Goal: Task Accomplishment & Management: Use online tool/utility

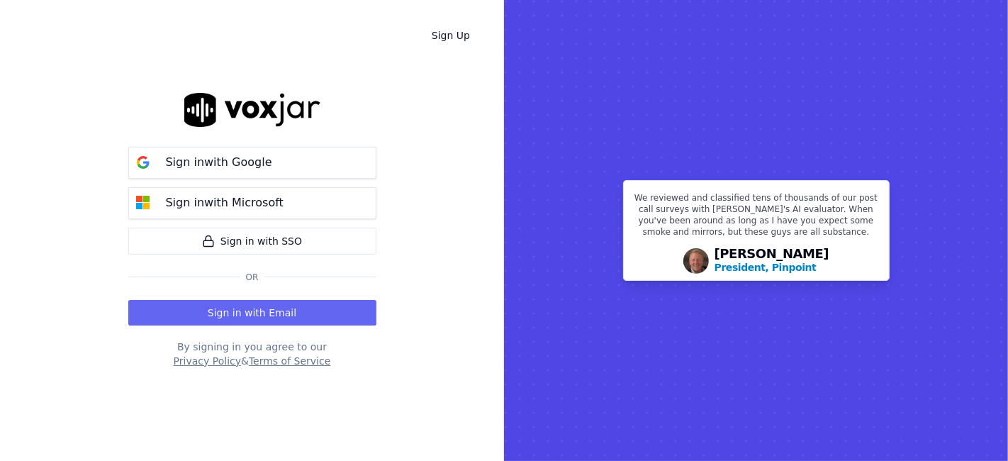
click at [237, 155] on p "Sign in with Google" at bounding box center [219, 162] width 106 height 17
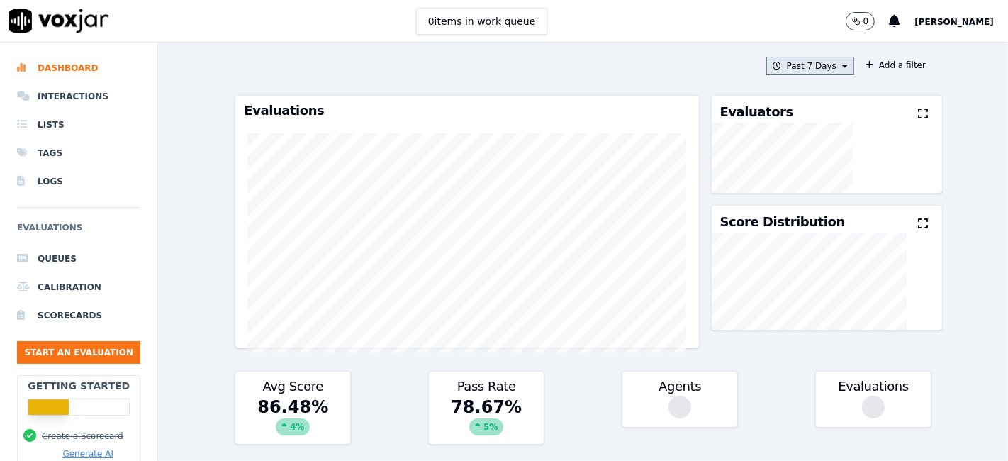
click at [790, 72] on button "Past 7 Days" at bounding box center [810, 66] width 88 height 18
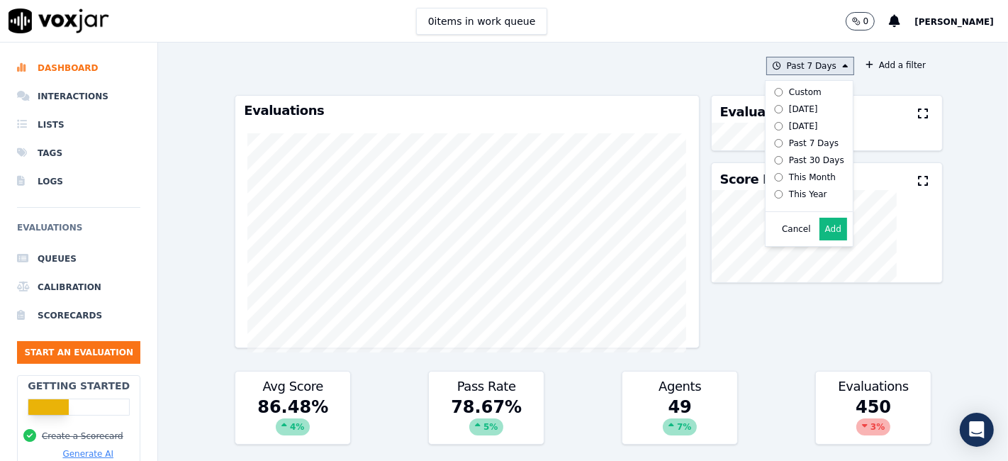
click at [789, 89] on div "Custom" at bounding box center [805, 91] width 33 height 11
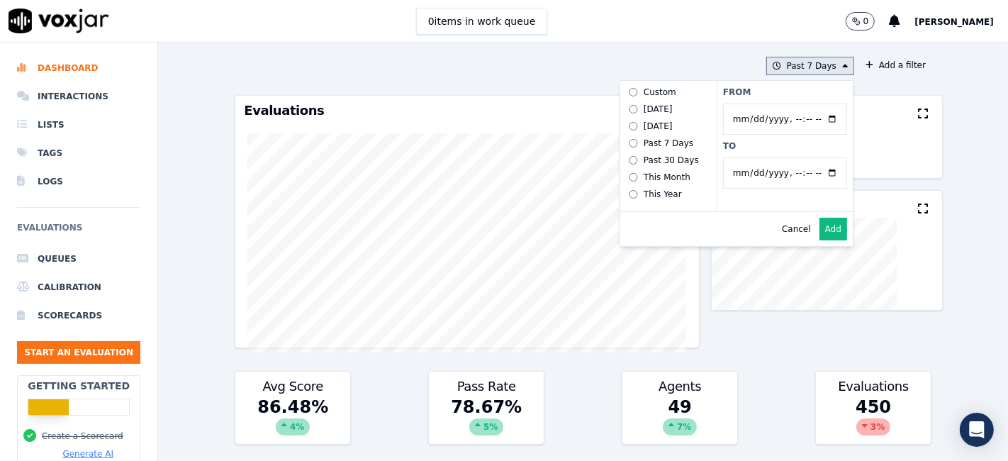
click at [815, 116] on input "From" at bounding box center [785, 118] width 124 height 31
type input "[DATE]T00:00"
click at [823, 92] on label "From" at bounding box center [785, 91] width 124 height 11
click at [823, 103] on input "From" at bounding box center [785, 118] width 124 height 31
click at [812, 171] on input "To" at bounding box center [785, 172] width 124 height 31
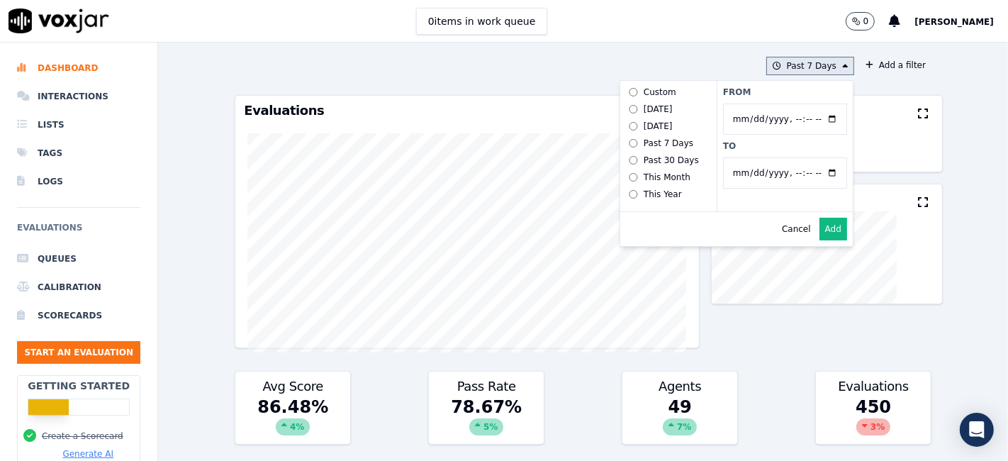
type input "[DATE]T23:59"
click at [817, 114] on input "From" at bounding box center [785, 118] width 124 height 31
type input "[DATE]T00:00"
click at [788, 92] on label "From" at bounding box center [785, 91] width 124 height 11
click at [788, 103] on input "From" at bounding box center [785, 118] width 124 height 31
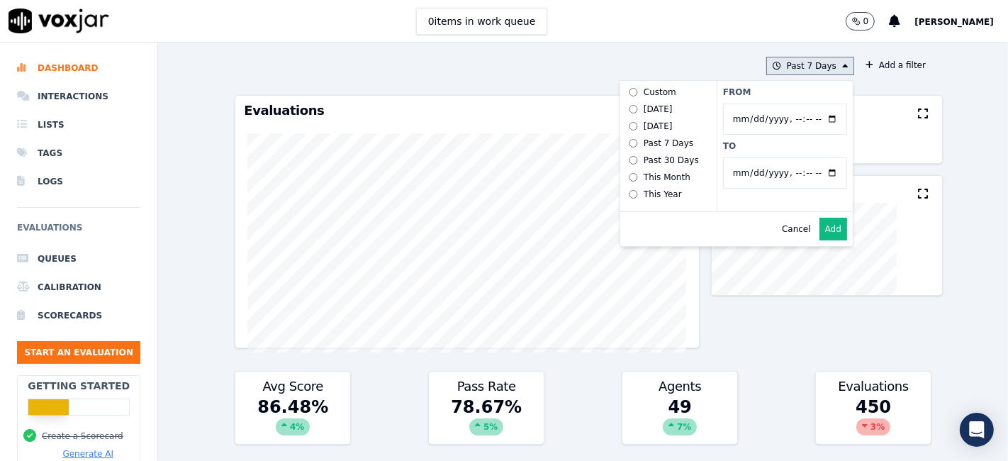
click at [814, 172] on input "To" at bounding box center [785, 172] width 124 height 31
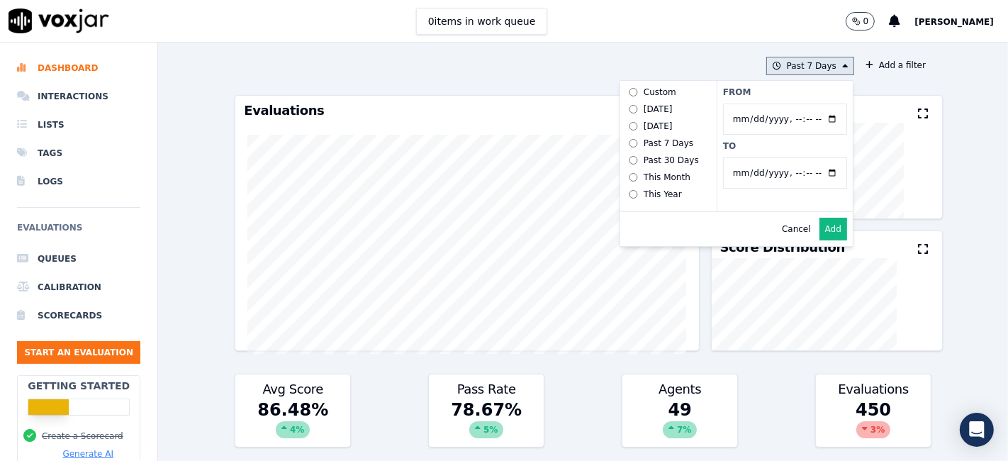
type input "[DATE]T23:59"
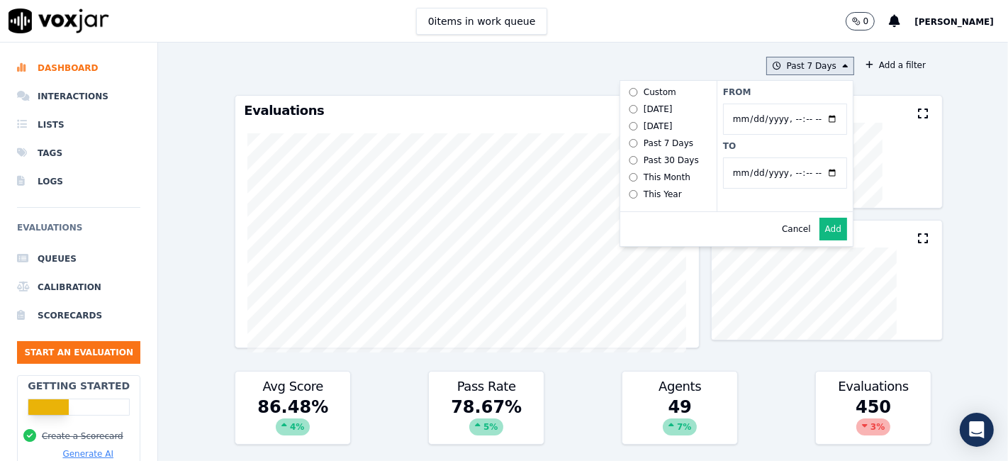
click at [794, 144] on label "To" at bounding box center [785, 145] width 124 height 11
click at [794, 157] on input "To" at bounding box center [785, 172] width 124 height 31
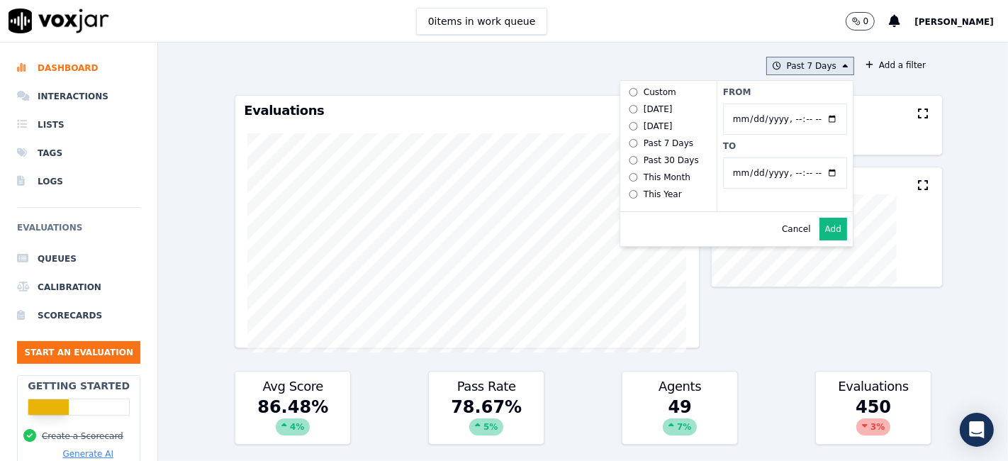
click at [819, 240] on button "Add" at bounding box center [833, 229] width 28 height 23
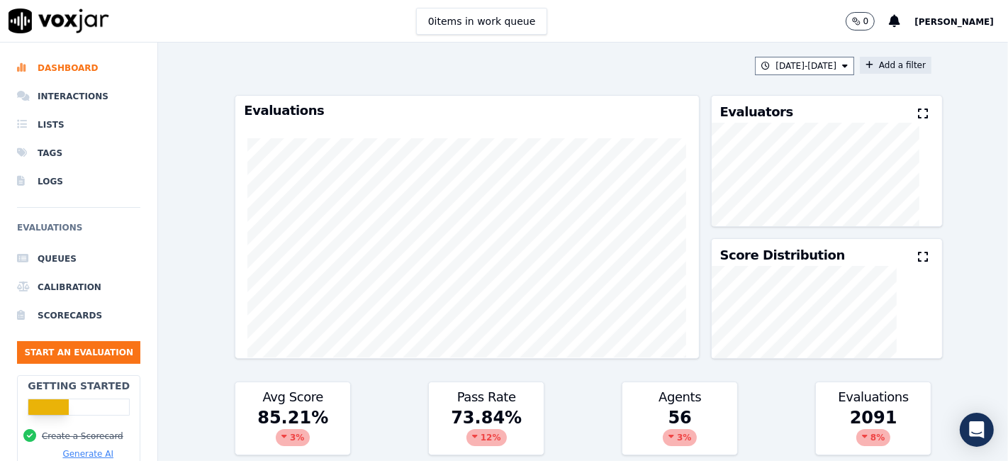
click at [873, 65] on button "Add a filter" at bounding box center [896, 65] width 72 height 17
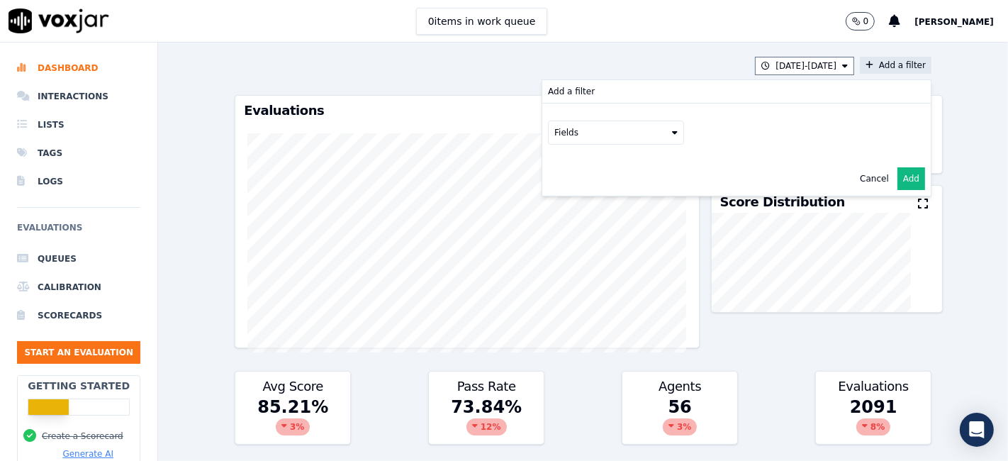
click at [578, 140] on button "Fields" at bounding box center [616, 133] width 136 height 24
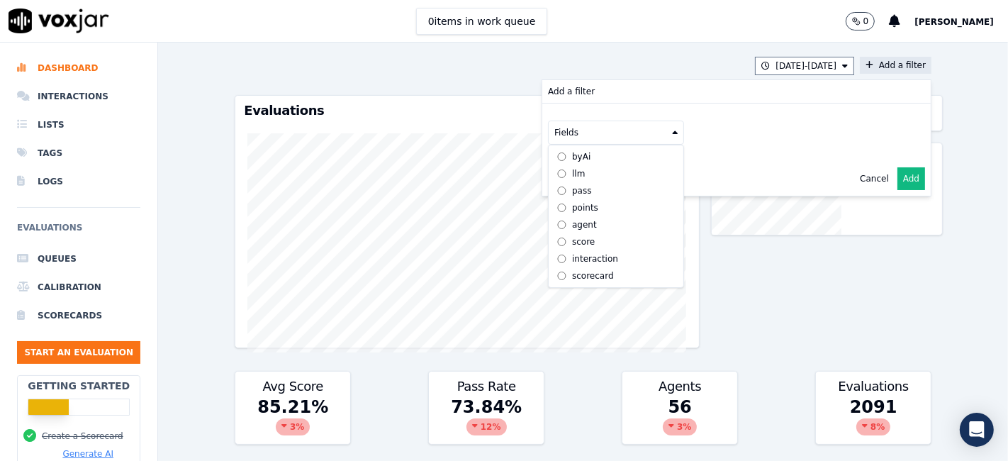
scroll to position [12, 0]
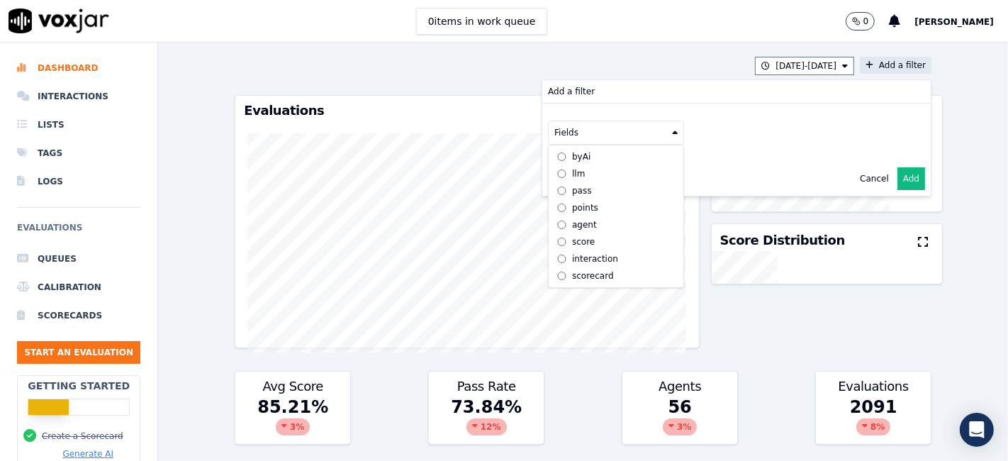
click at [583, 270] on div "scorecard" at bounding box center [593, 275] width 42 height 11
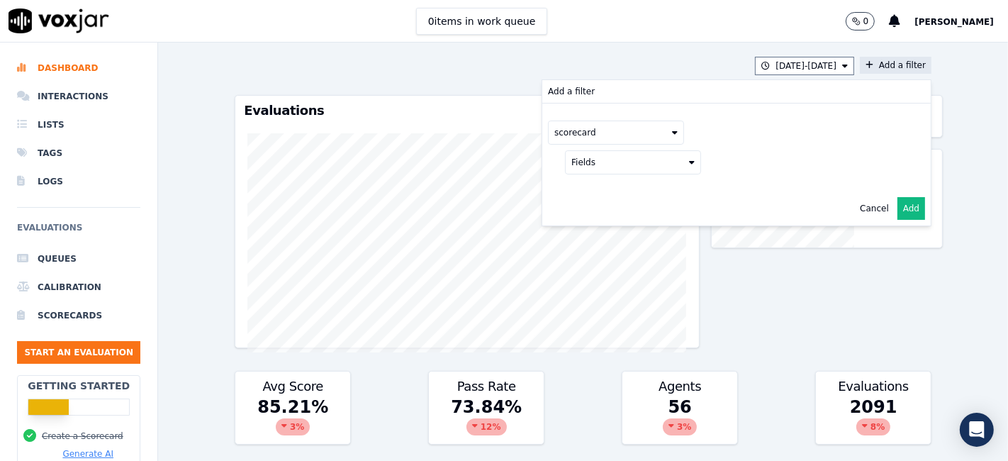
click at [607, 166] on button "Fields" at bounding box center [633, 162] width 136 height 24
click at [596, 185] on label "title" at bounding box center [633, 186] width 129 height 17
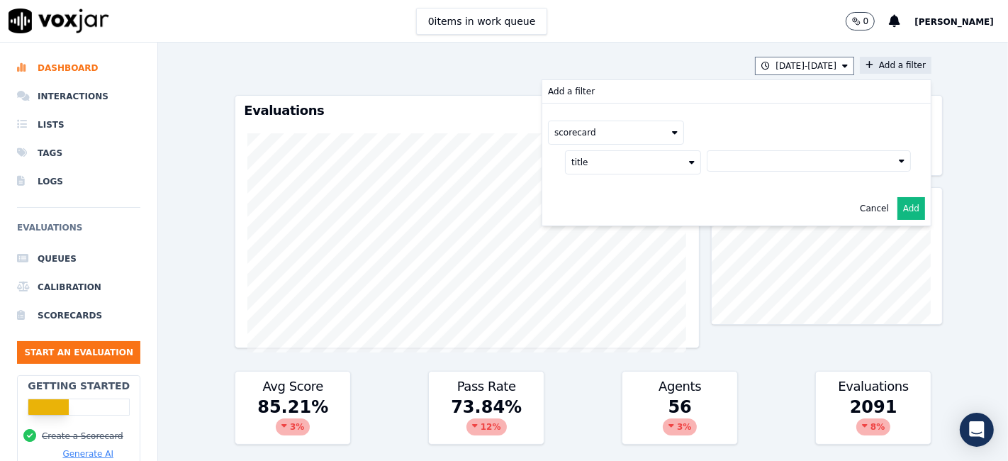
click at [746, 156] on button at bounding box center [809, 160] width 204 height 21
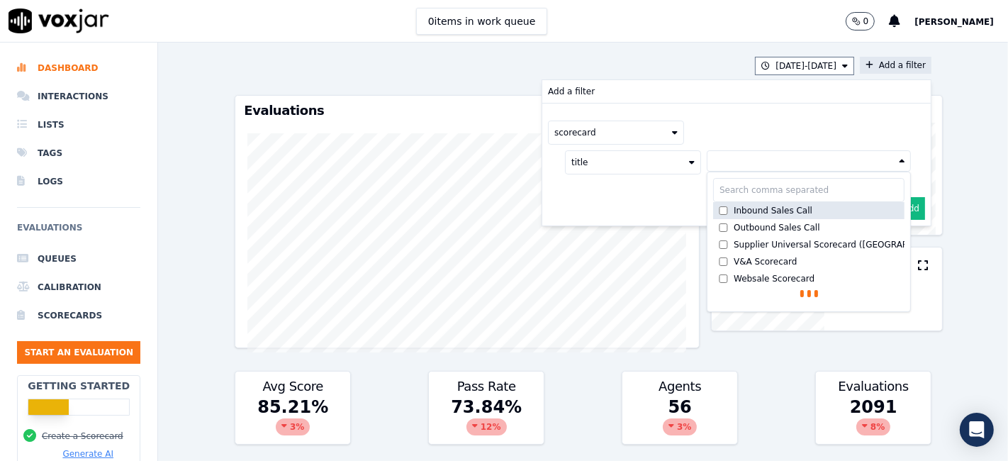
click at [737, 213] on div "Inbound Sales Call" at bounding box center [773, 210] width 79 height 11
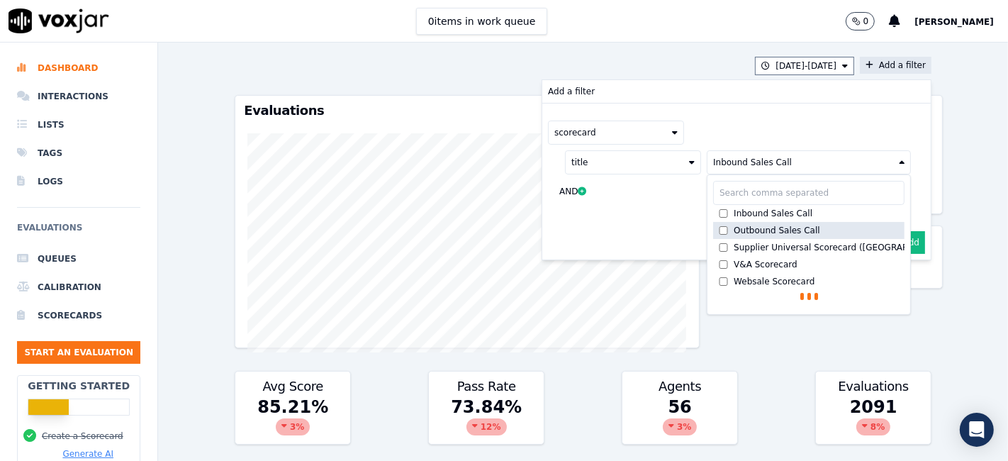
click at [737, 225] on div "Outbound Sales Call" at bounding box center [777, 230] width 86 height 11
click at [897, 244] on button "Add" at bounding box center [911, 242] width 28 height 23
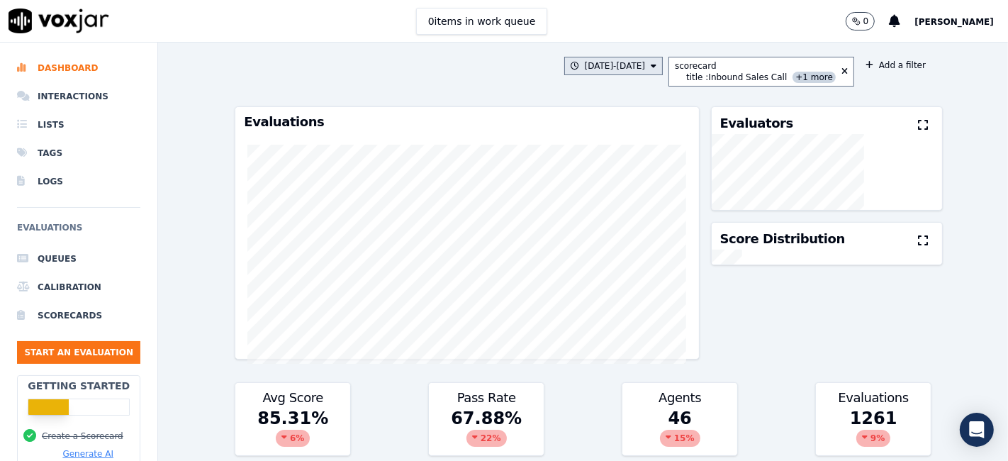
click at [629, 68] on button "[DATE] - [DATE]" at bounding box center [613, 66] width 99 height 18
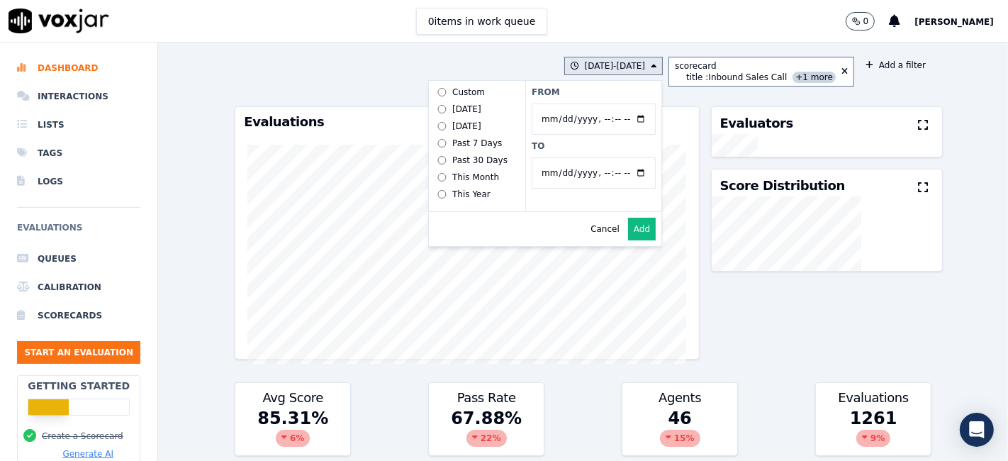
click at [637, 115] on input "From" at bounding box center [594, 118] width 124 height 31
type input "[DATE]T00:00"
click at [621, 102] on div "From To" at bounding box center [593, 146] width 136 height 130
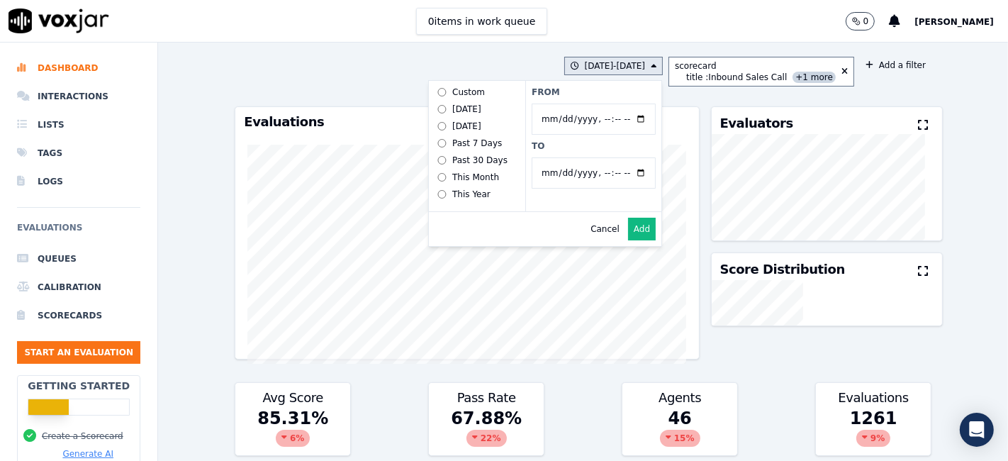
click at [638, 171] on input "To" at bounding box center [594, 172] width 124 height 31
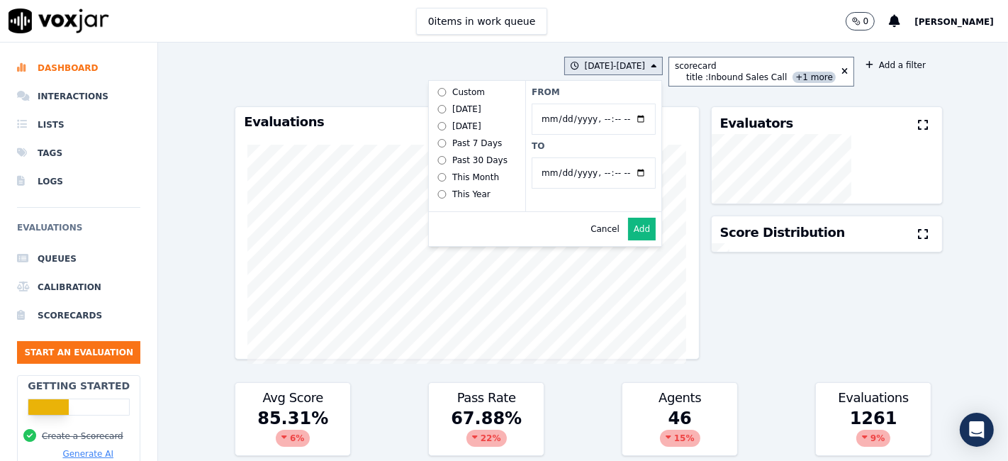
type input "[DATE]T23:59"
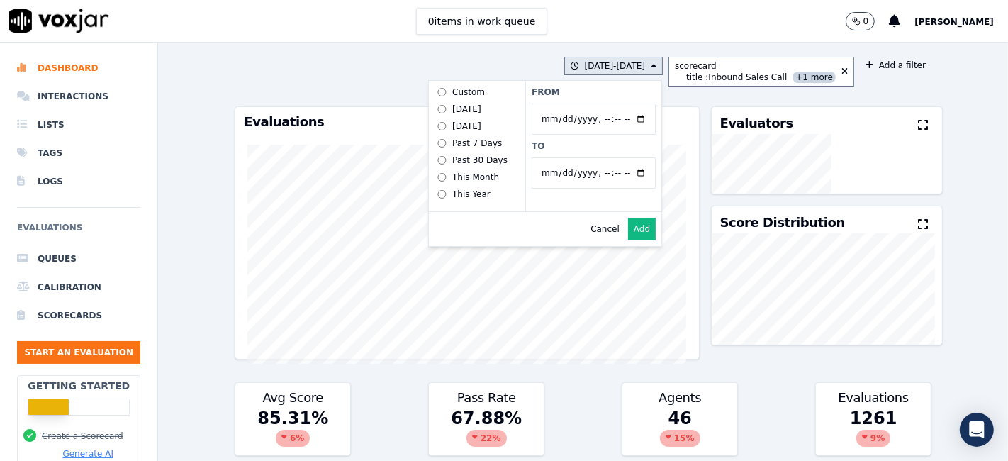
click at [607, 150] on label "To" at bounding box center [594, 145] width 124 height 11
click at [607, 157] on input "To" at bounding box center [594, 172] width 124 height 31
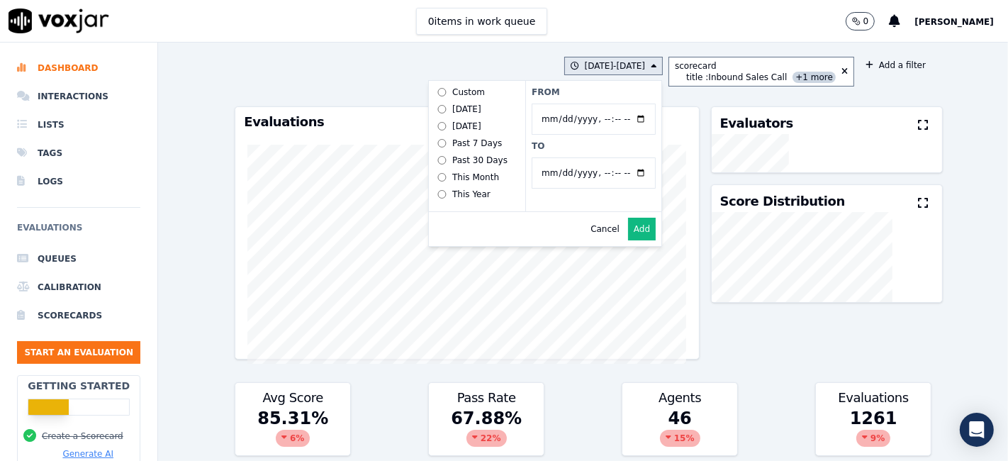
click at [628, 240] on button "Add" at bounding box center [642, 229] width 28 height 23
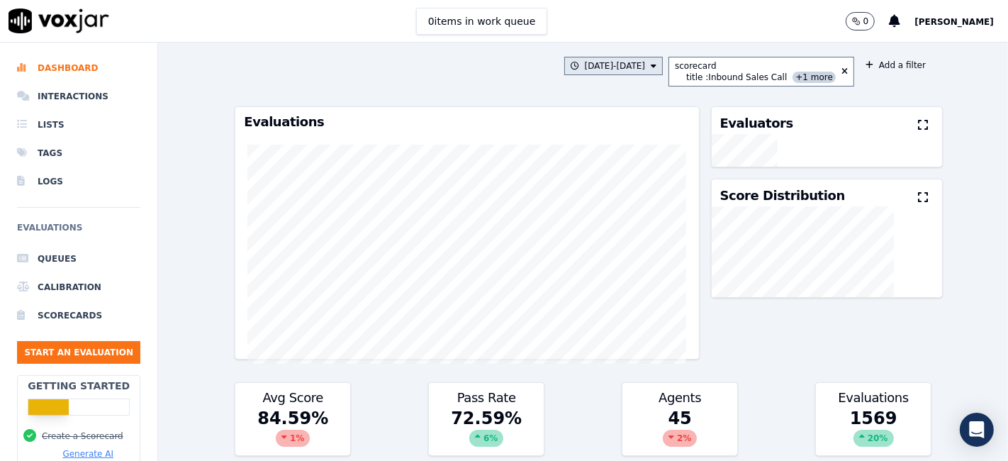
click at [639, 67] on button "[DATE] - [DATE]" at bounding box center [613, 66] width 99 height 18
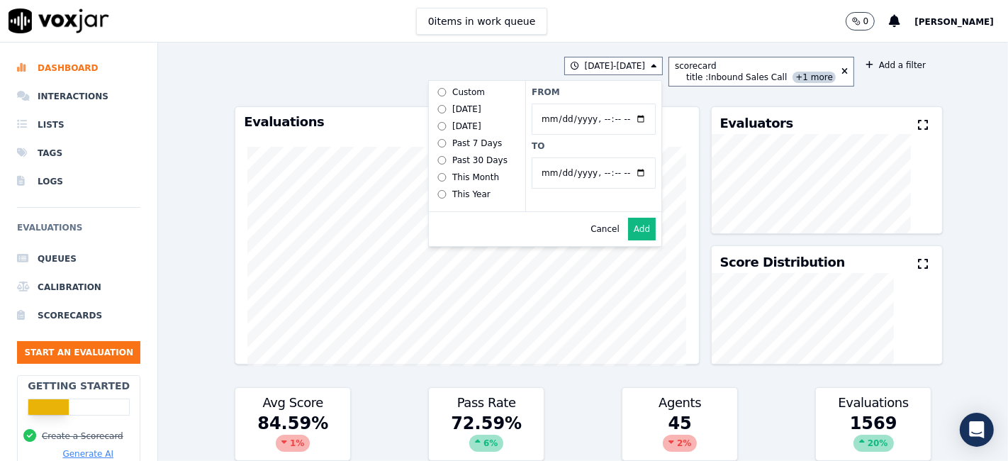
click at [866, 99] on div "[DATE] - [DATE] Custom [DATE] [DATE] Past 7 Days Past 30 Days This Month This Y…" at bounding box center [583, 252] width 708 height 418
